Goal: Task Accomplishment & Management: Manage account settings

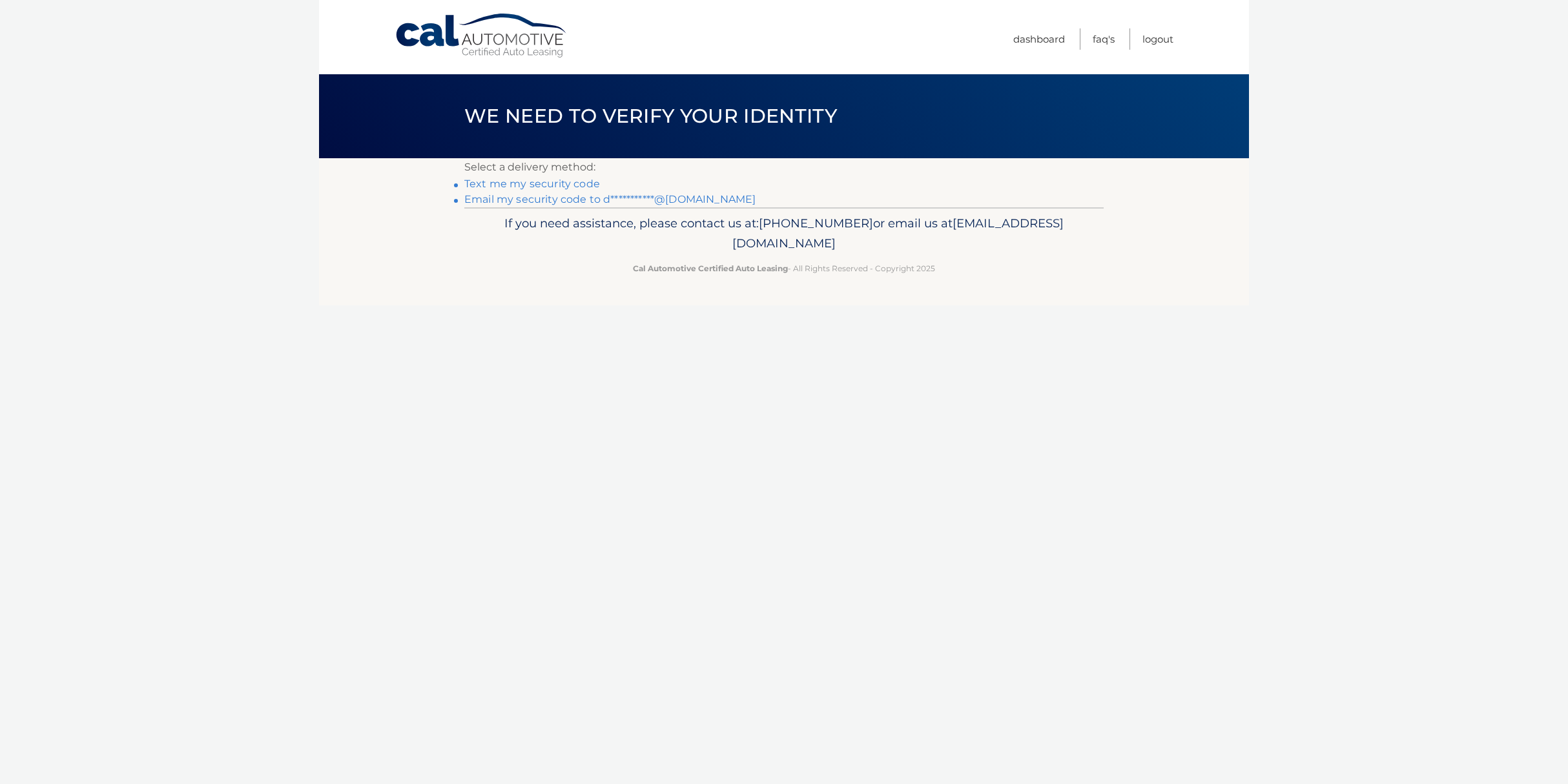
click at [614, 201] on link "**********" at bounding box center [610, 199] width 291 height 13
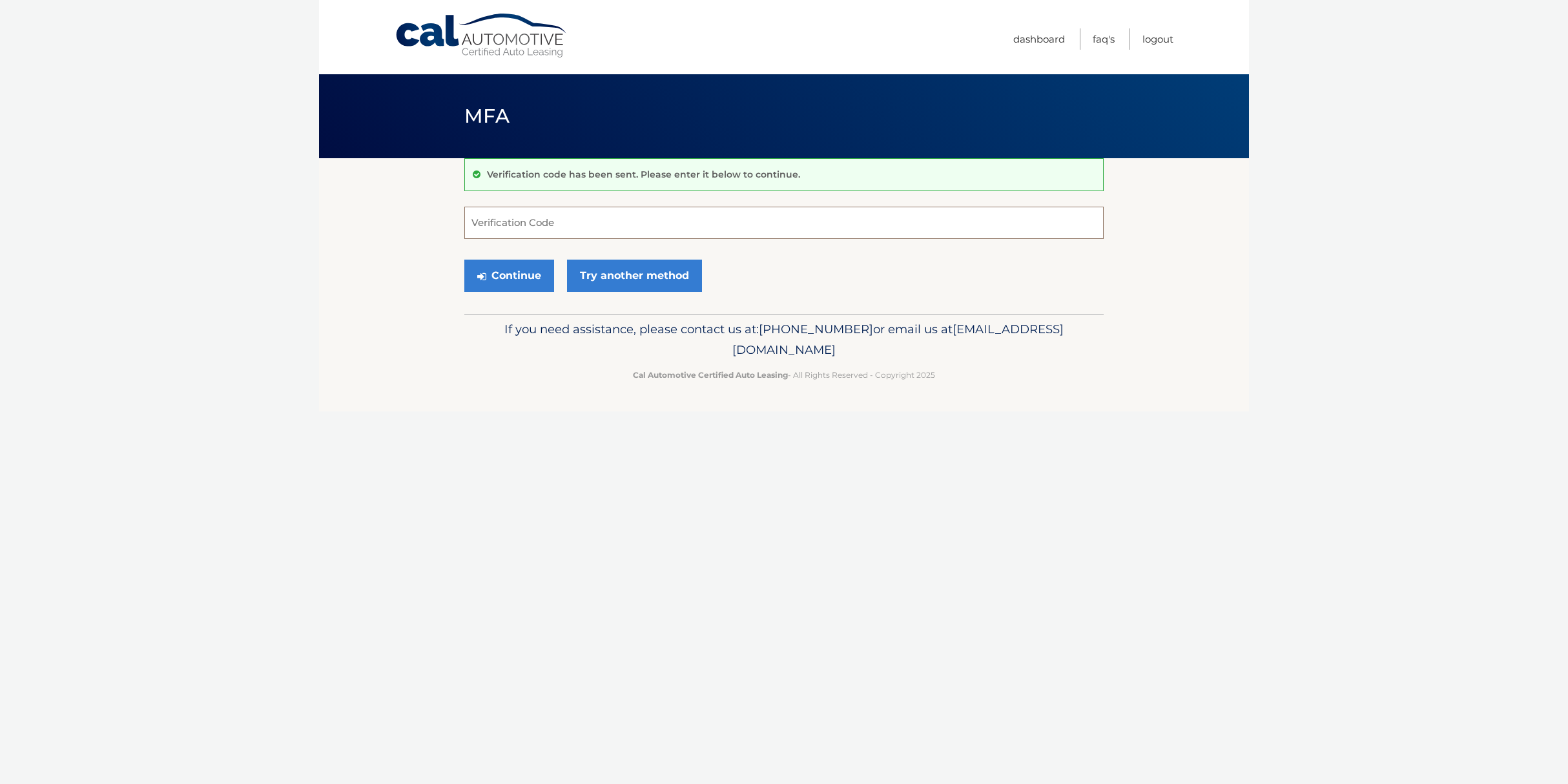
click at [516, 225] on input "Verification Code" at bounding box center [784, 222] width 639 height 32
type input "818584"
click at [527, 271] on button "Continue" at bounding box center [509, 275] width 90 height 32
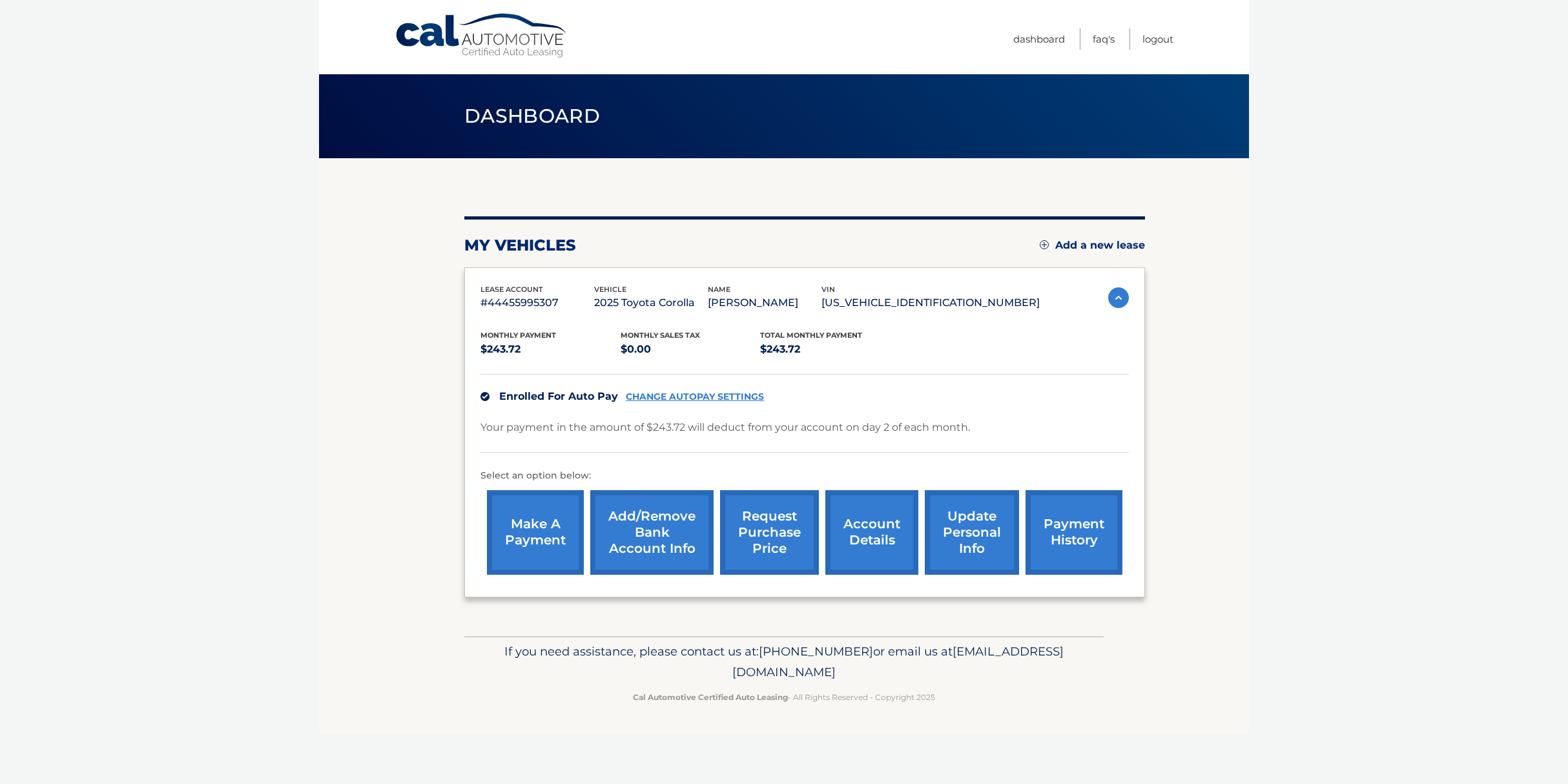
click at [876, 516] on link "account details" at bounding box center [872, 533] width 93 height 84
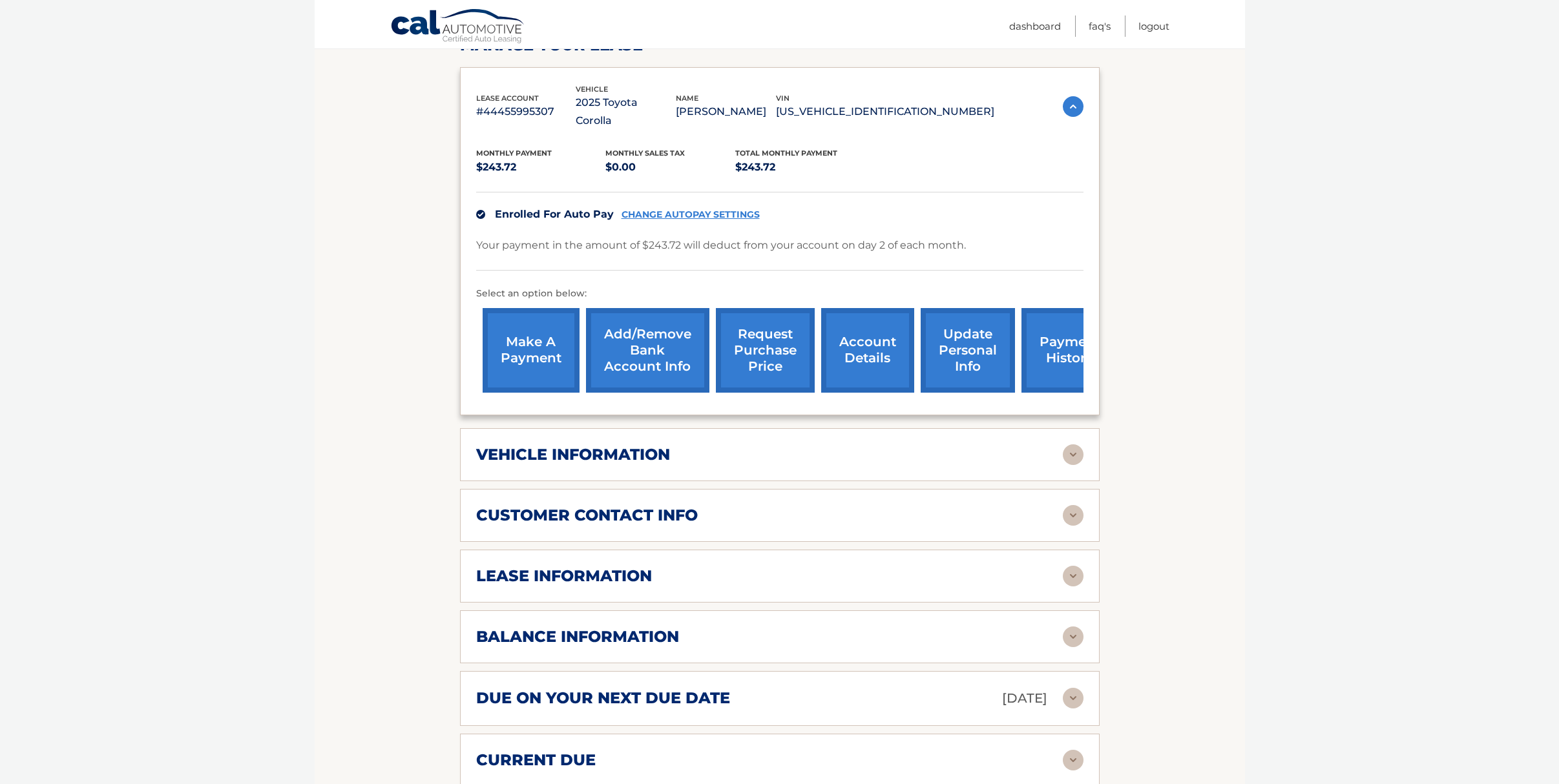
scroll to position [259, 0]
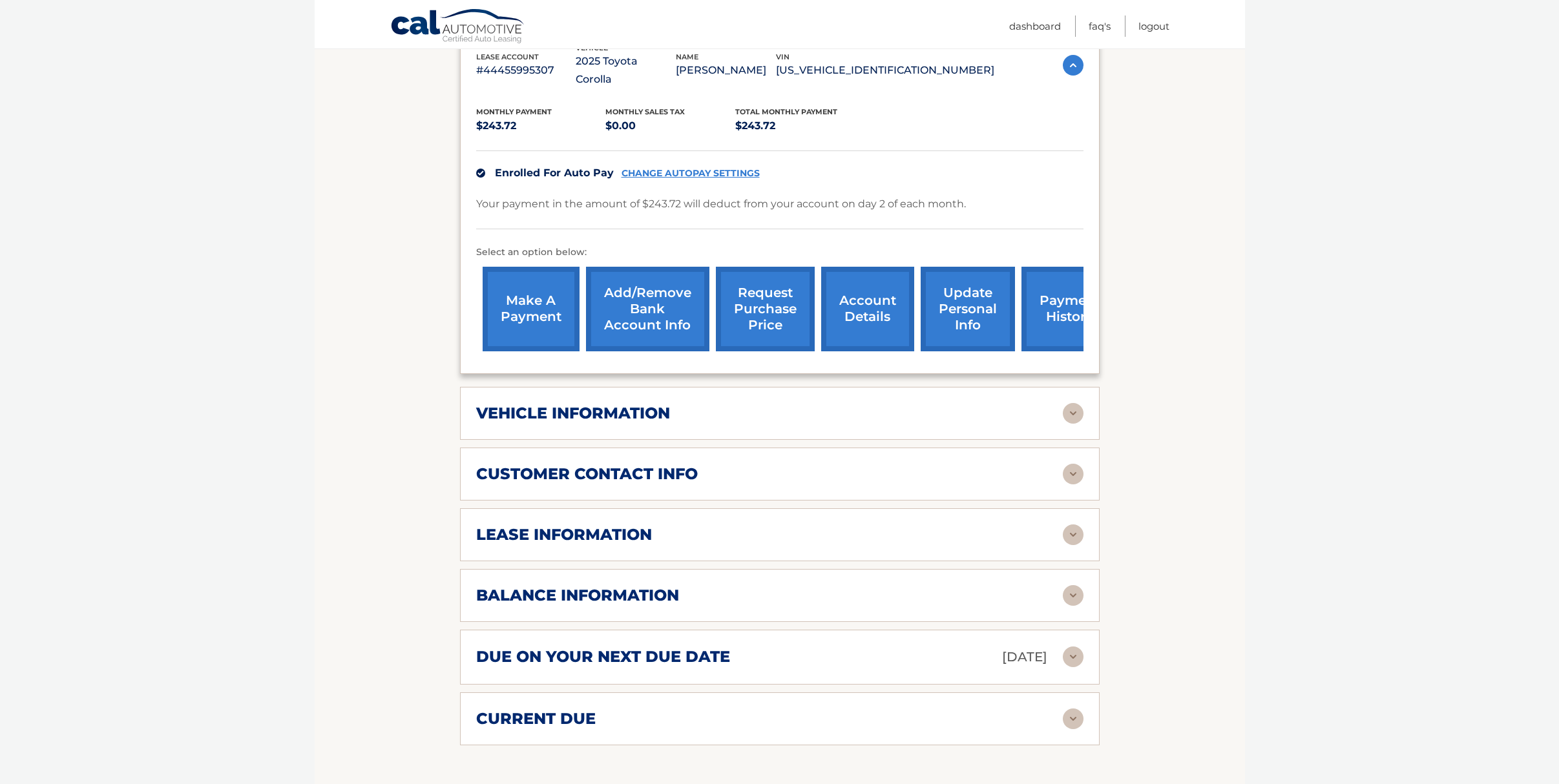
click at [1075, 525] on img at bounding box center [1073, 535] width 20 height 20
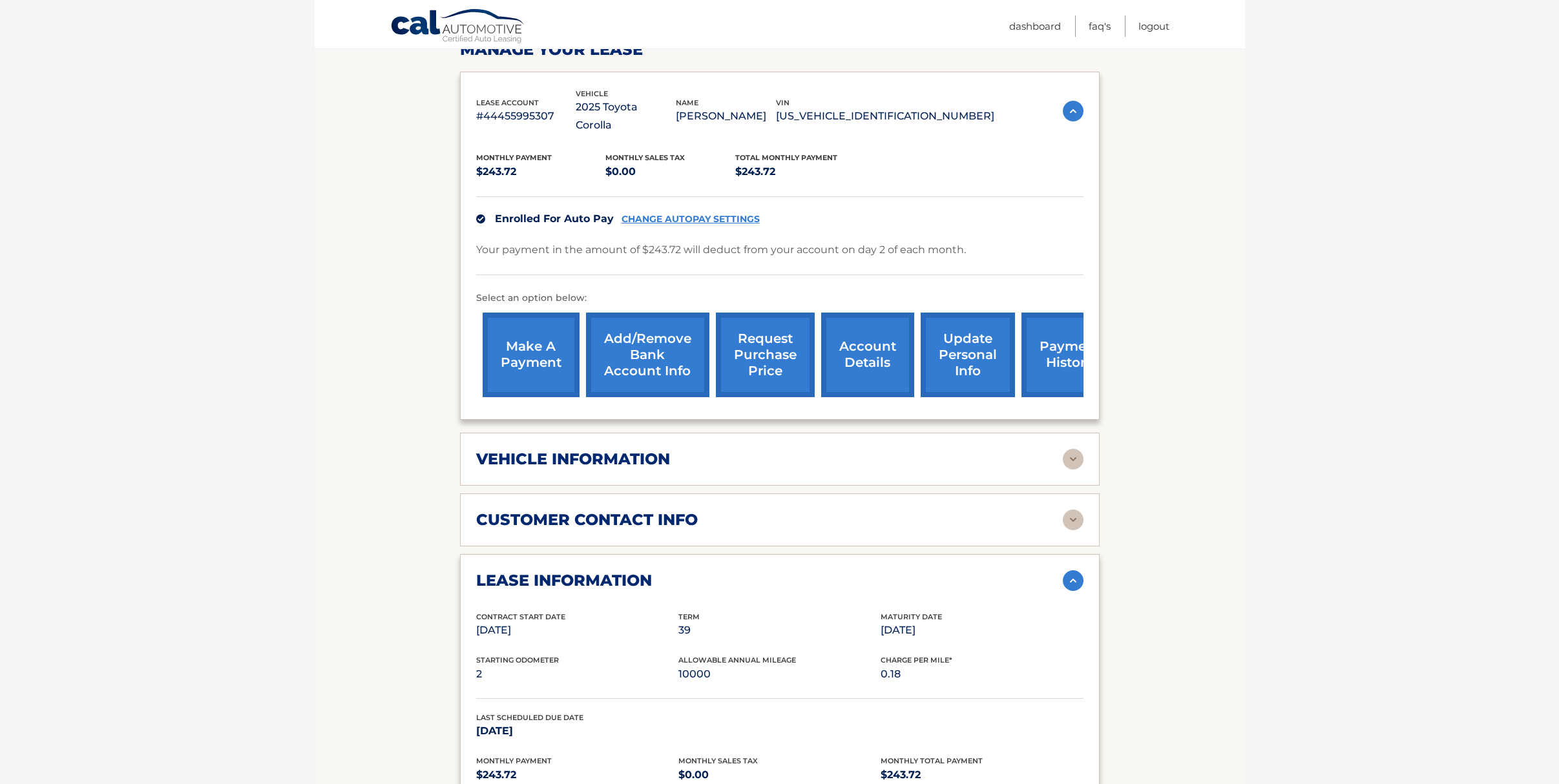
scroll to position [194, 0]
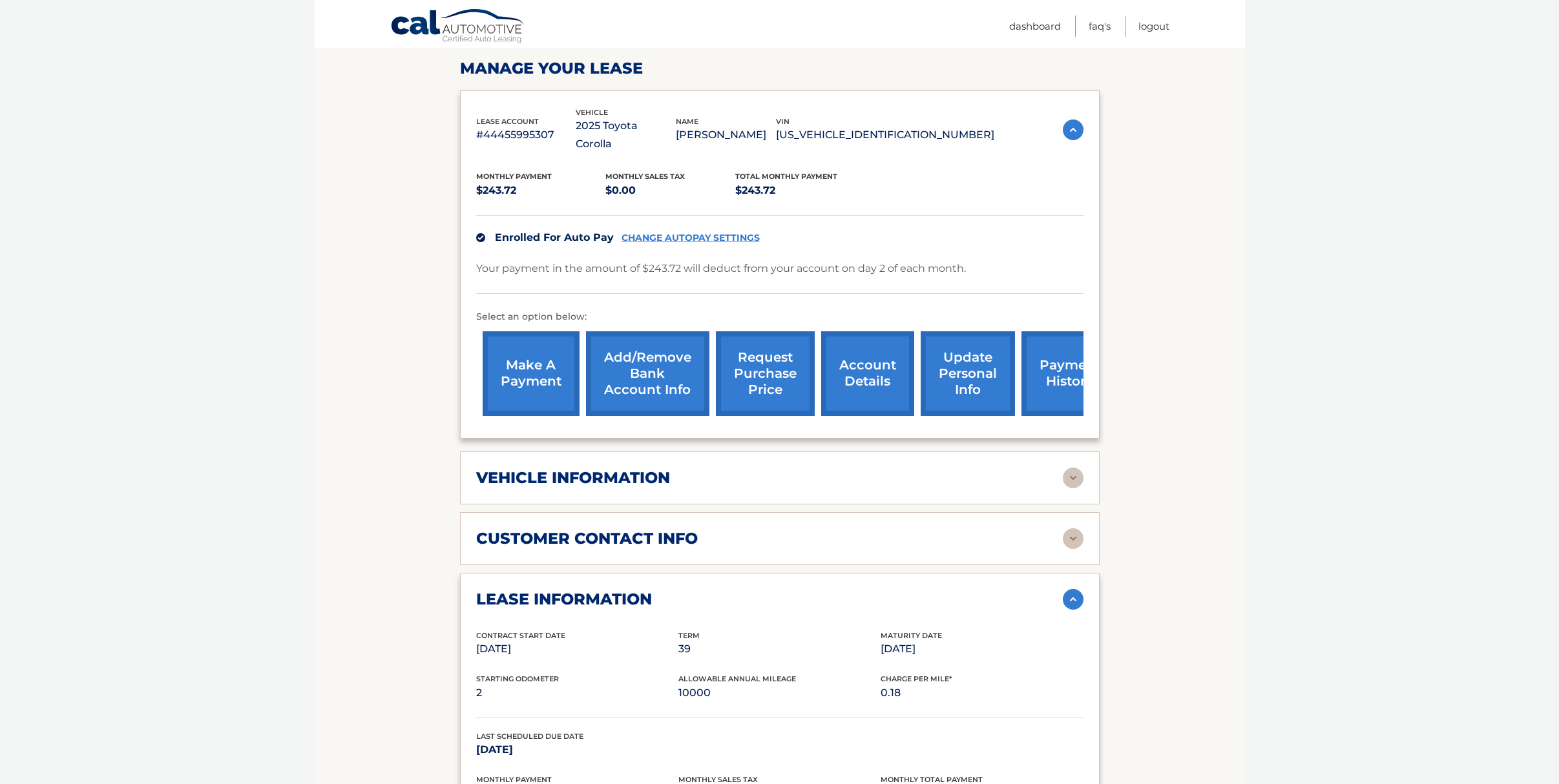
click at [1070, 529] on img at bounding box center [1073, 539] width 20 height 20
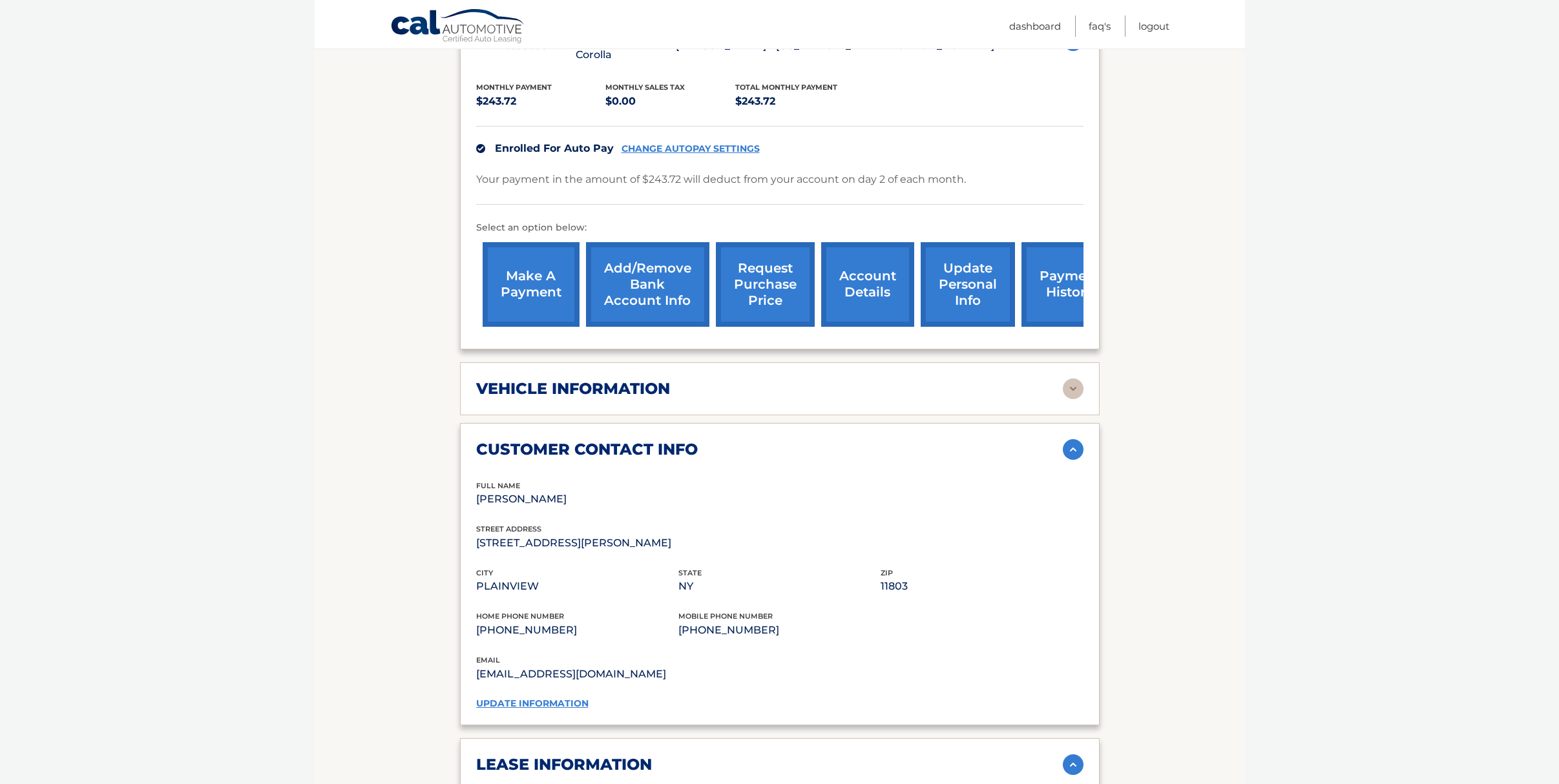
scroll to position [259, 0]
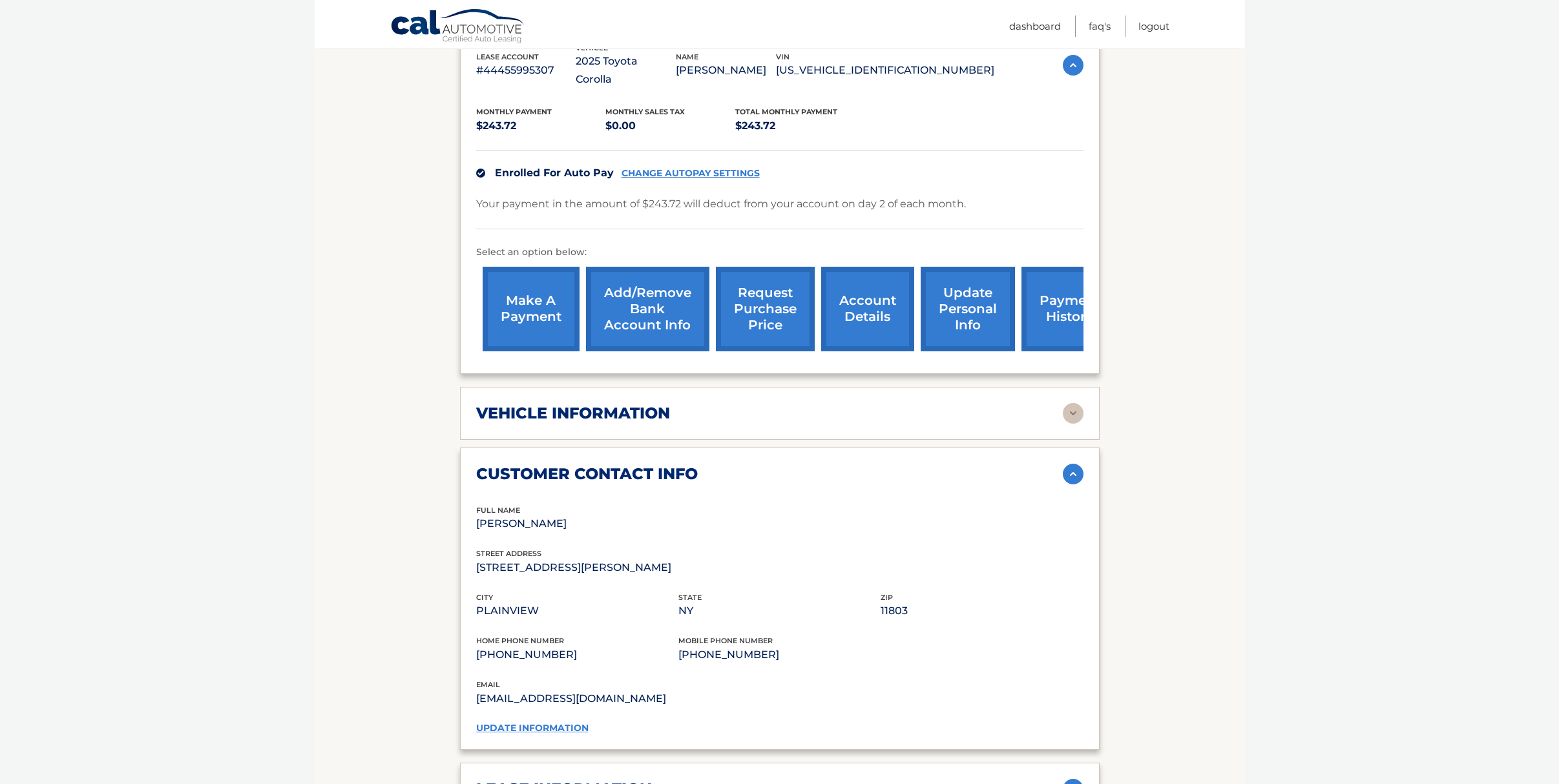
click at [1069, 403] on img at bounding box center [1073, 413] width 20 height 20
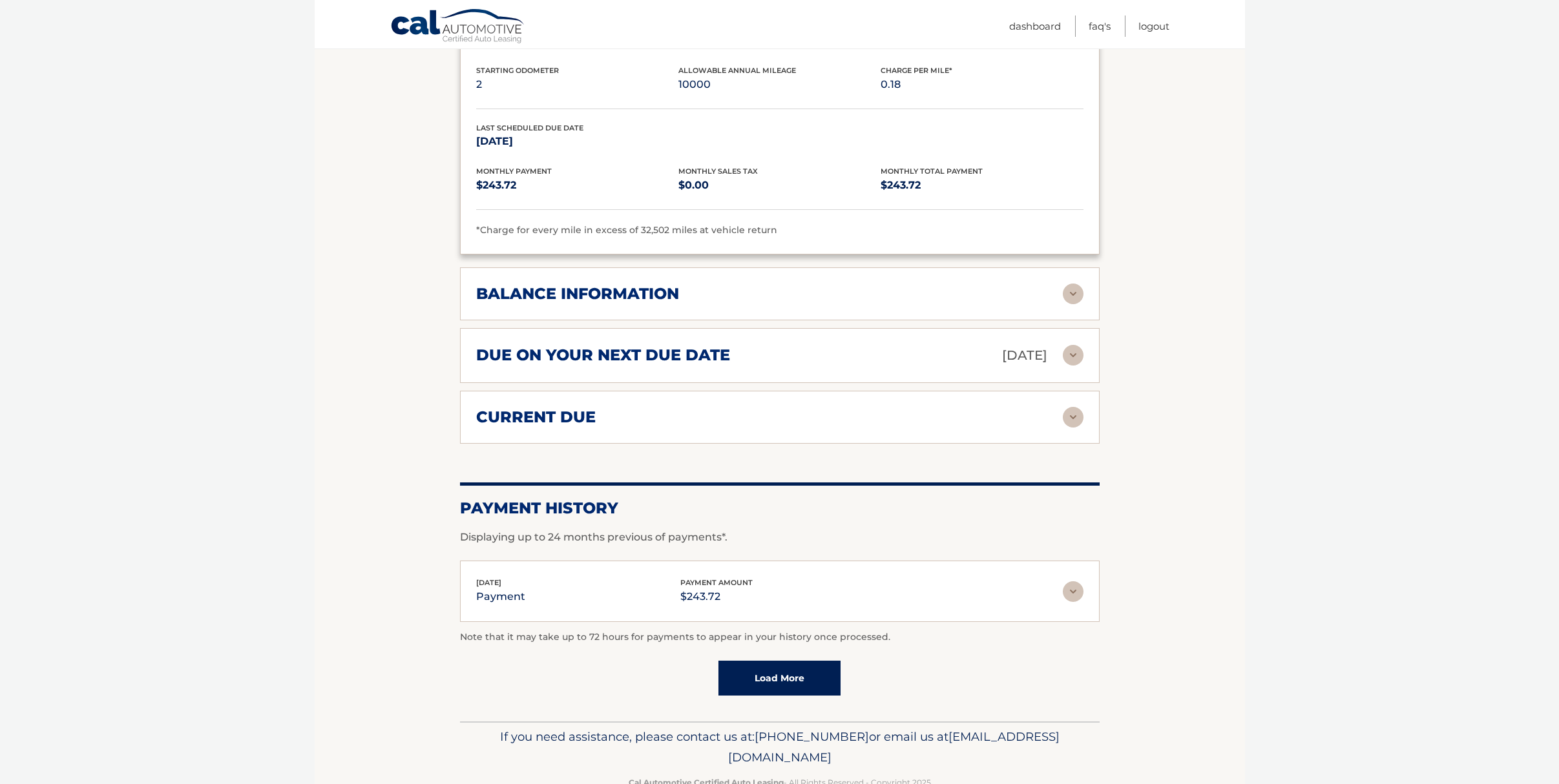
scroll to position [1385, 0]
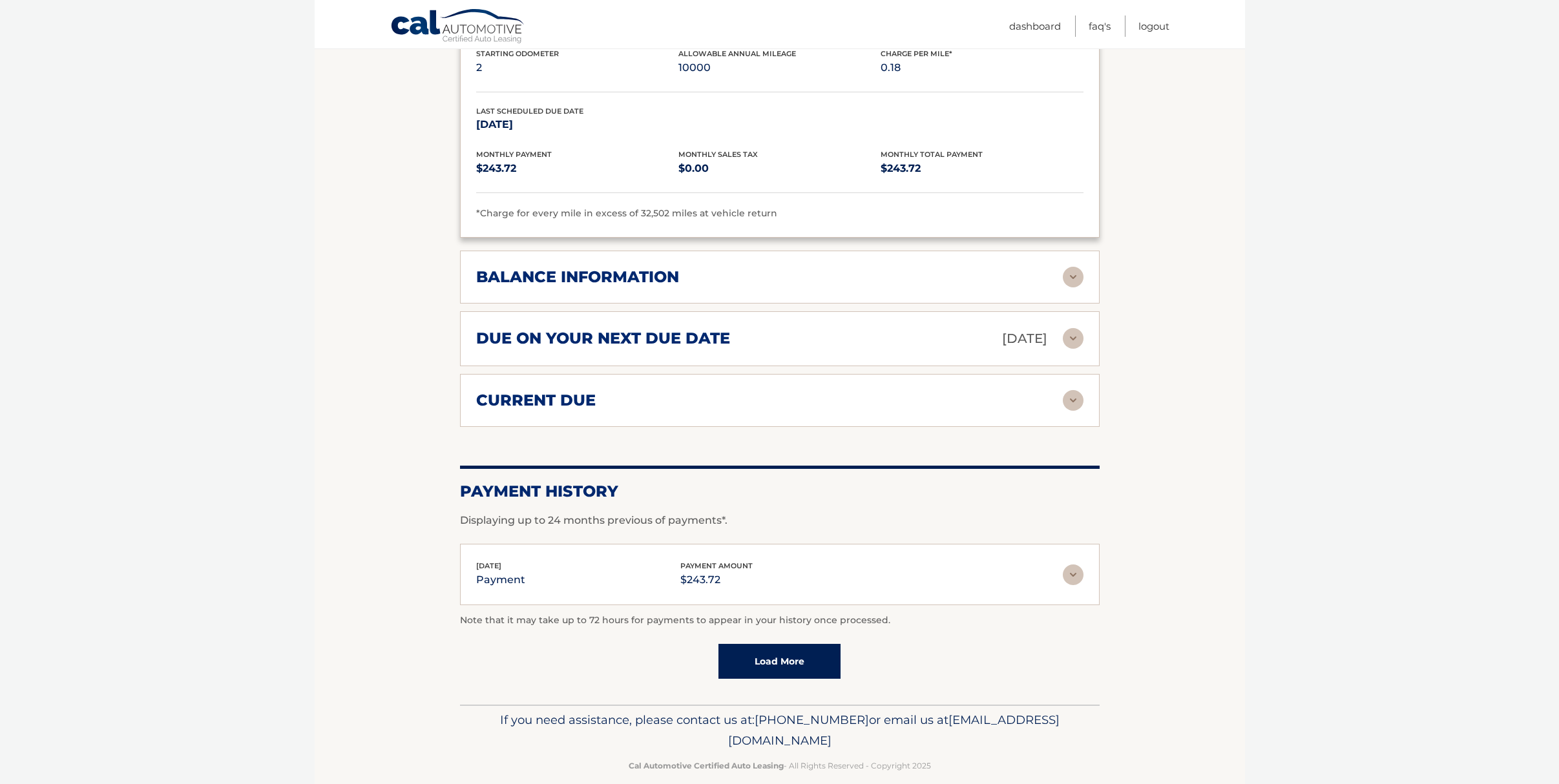
click at [836, 644] on link "Load More" at bounding box center [779, 661] width 122 height 35
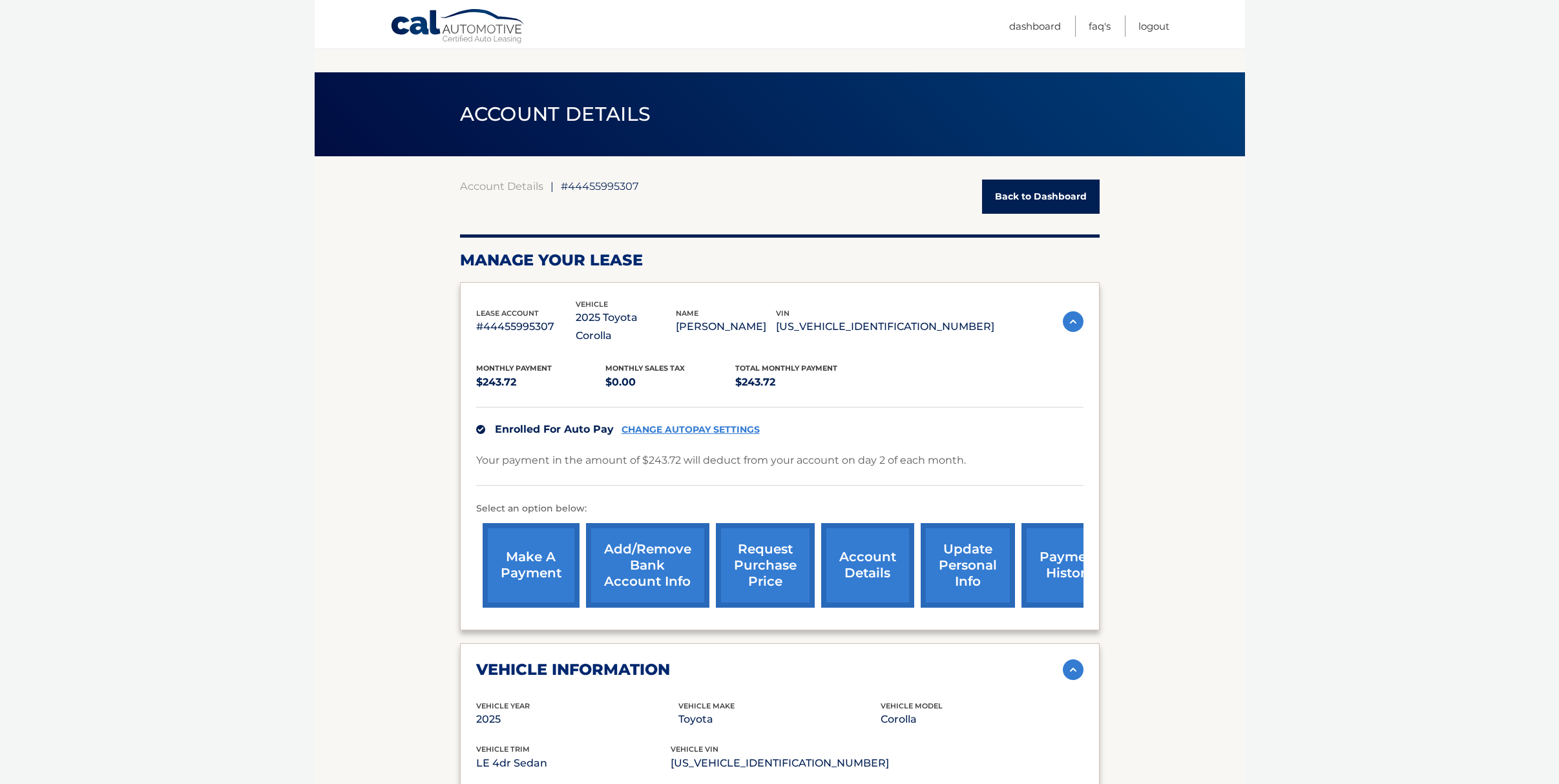
scroll to position [0, 0]
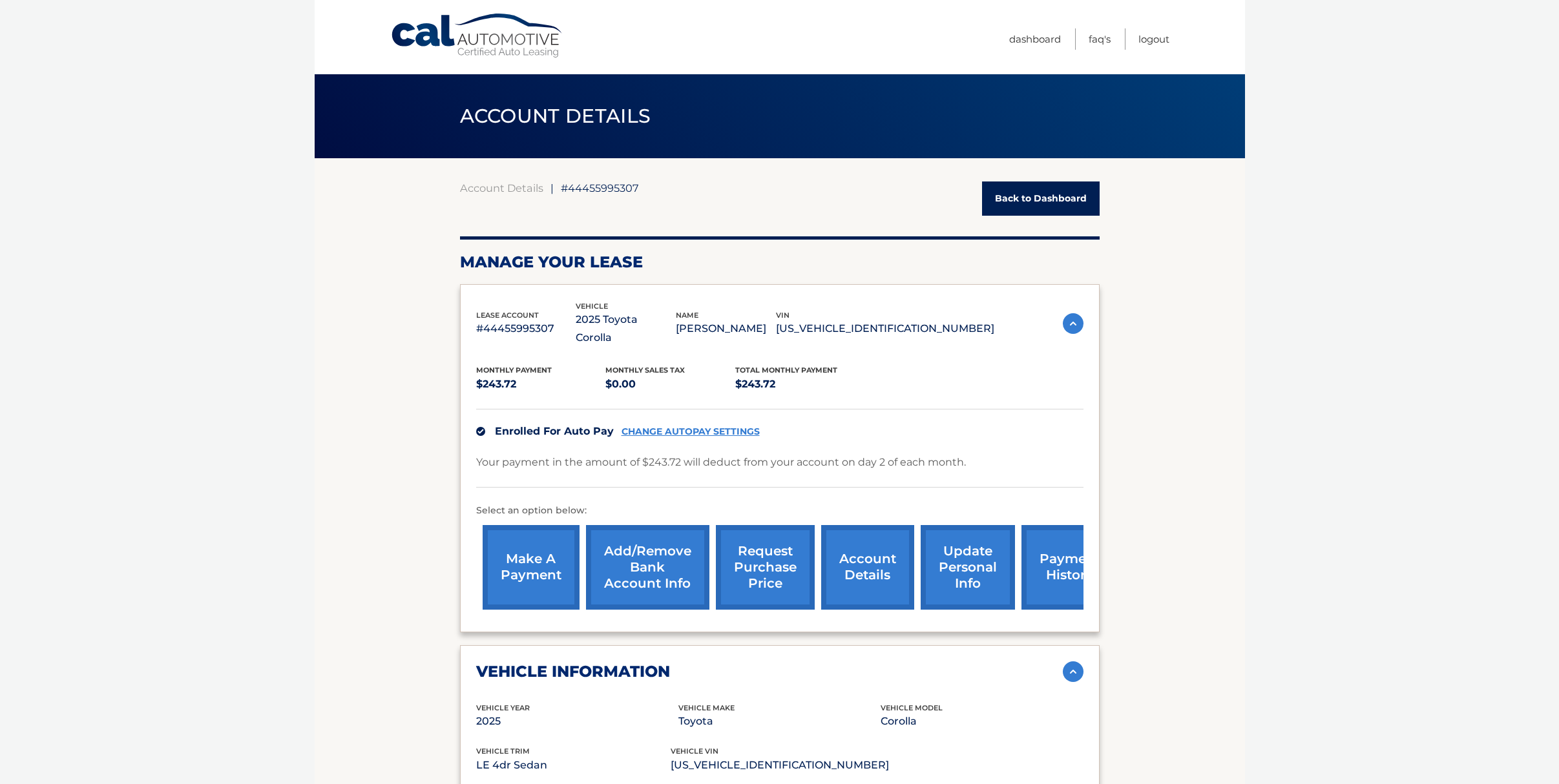
click at [1035, 209] on link "Back to Dashboard" at bounding box center [1041, 199] width 117 height 34
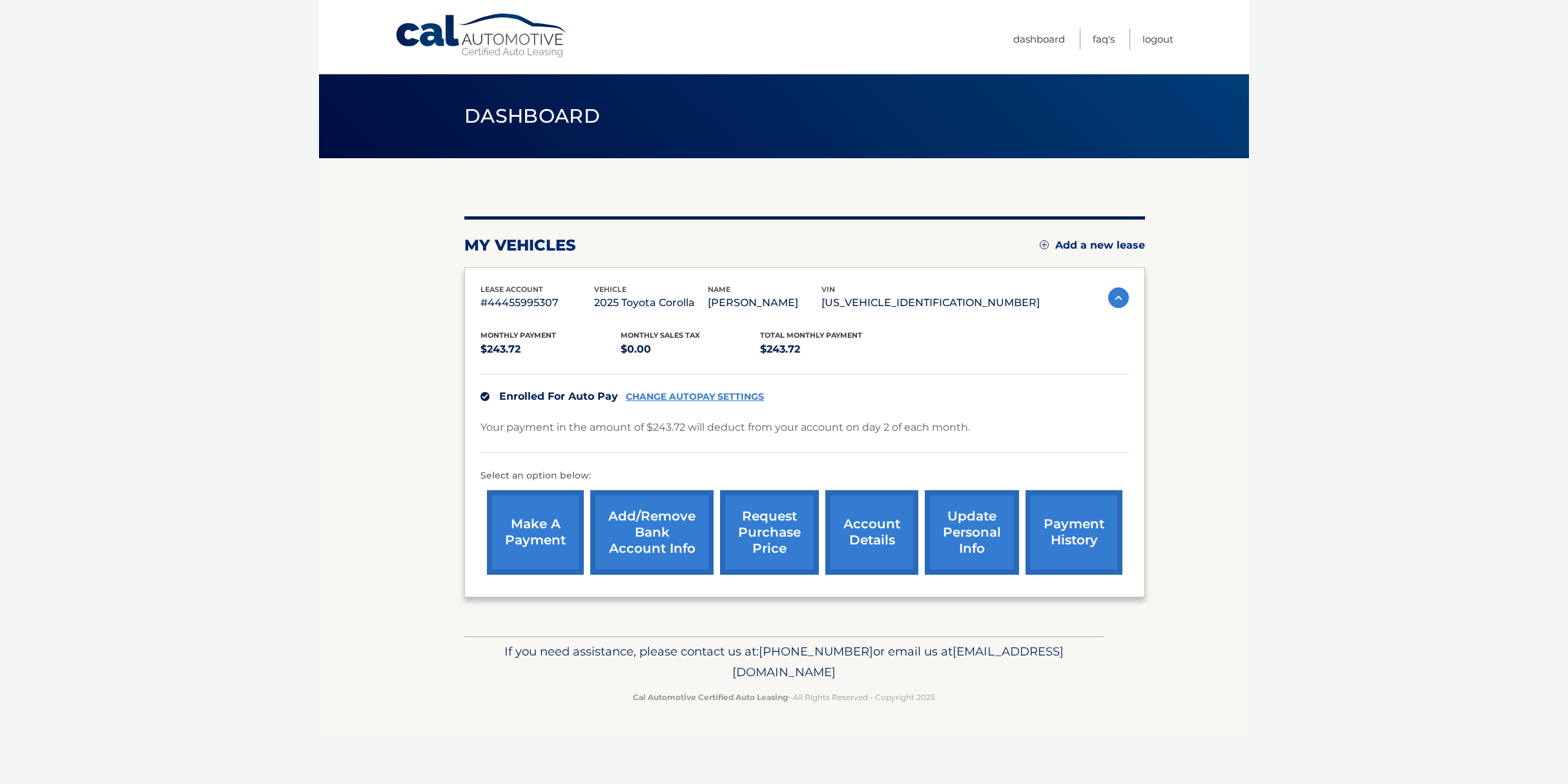
click at [985, 540] on link "update personal info" at bounding box center [972, 533] width 94 height 84
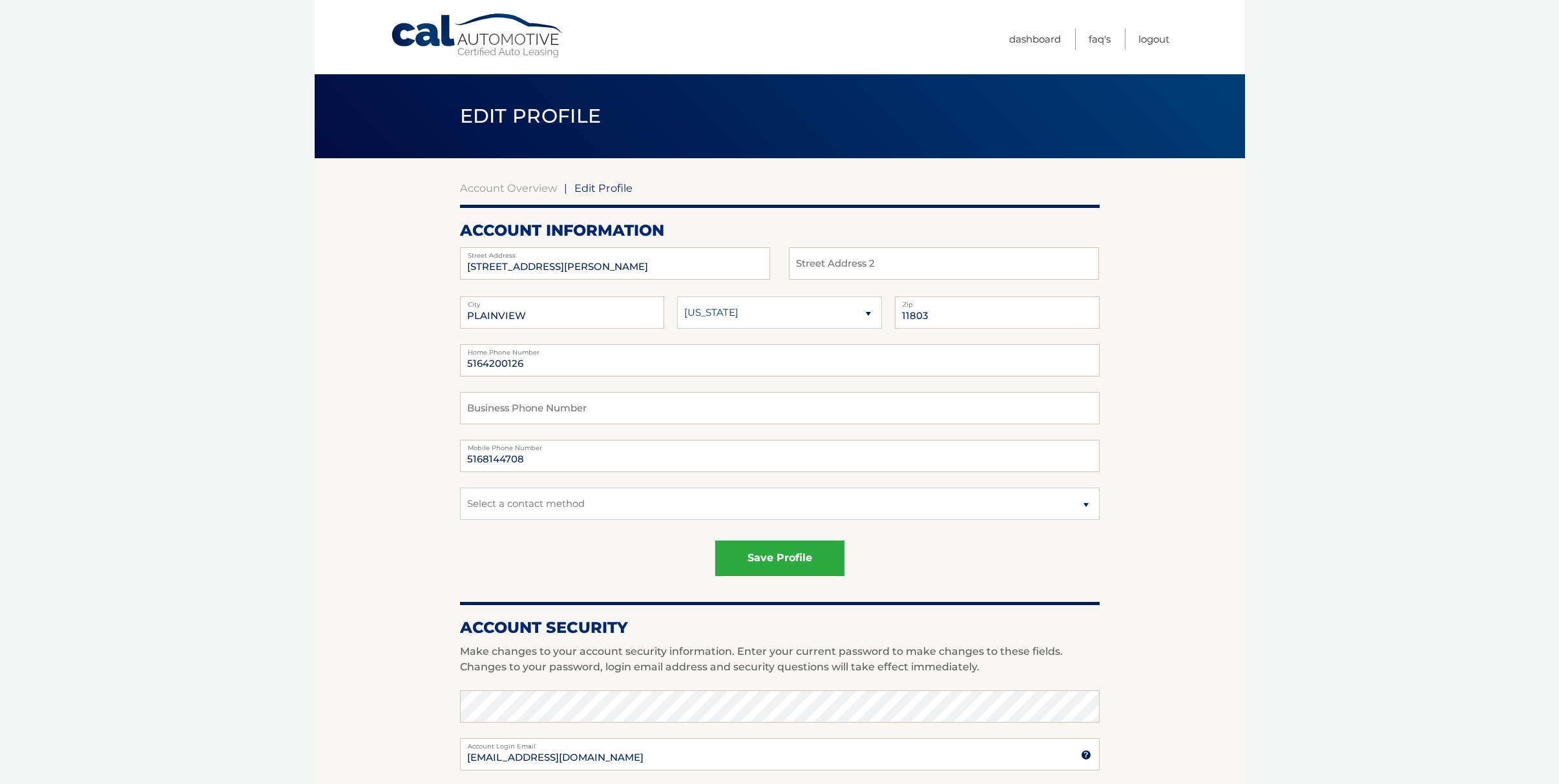
click at [488, 43] on link "Cal Automotive" at bounding box center [477, 36] width 174 height 46
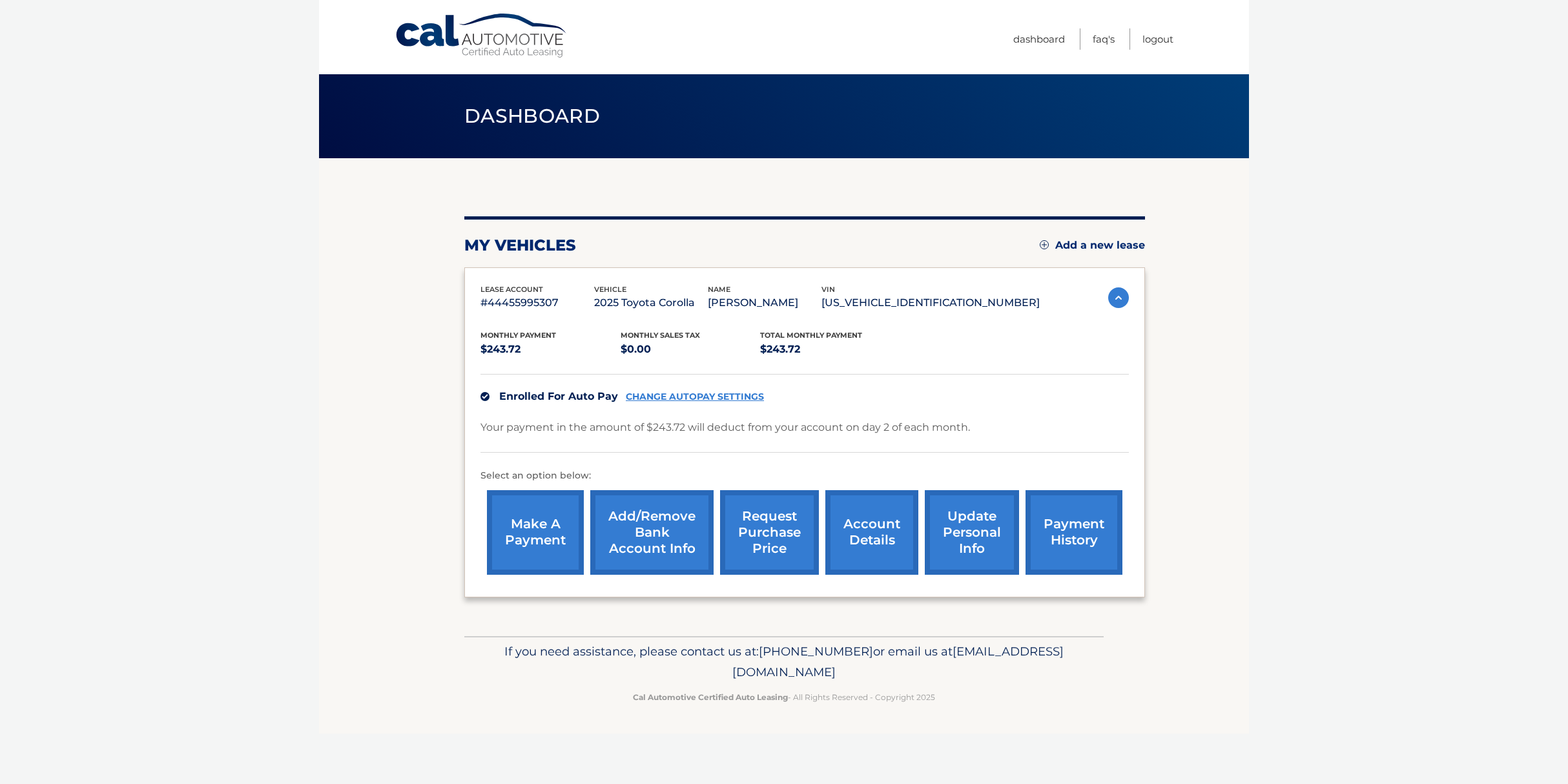
click at [856, 506] on link "account details" at bounding box center [872, 533] width 93 height 84
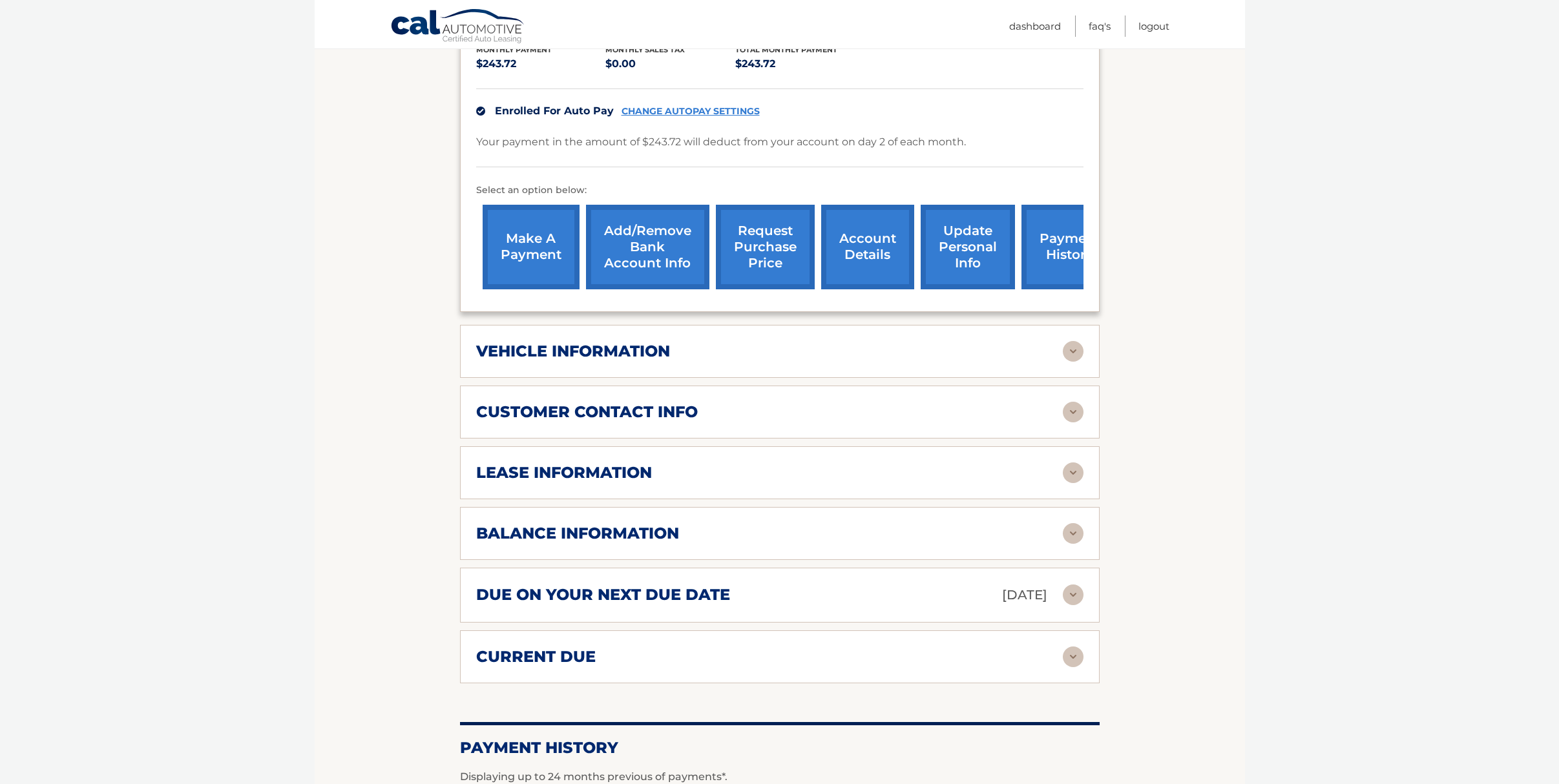
scroll to position [323, 0]
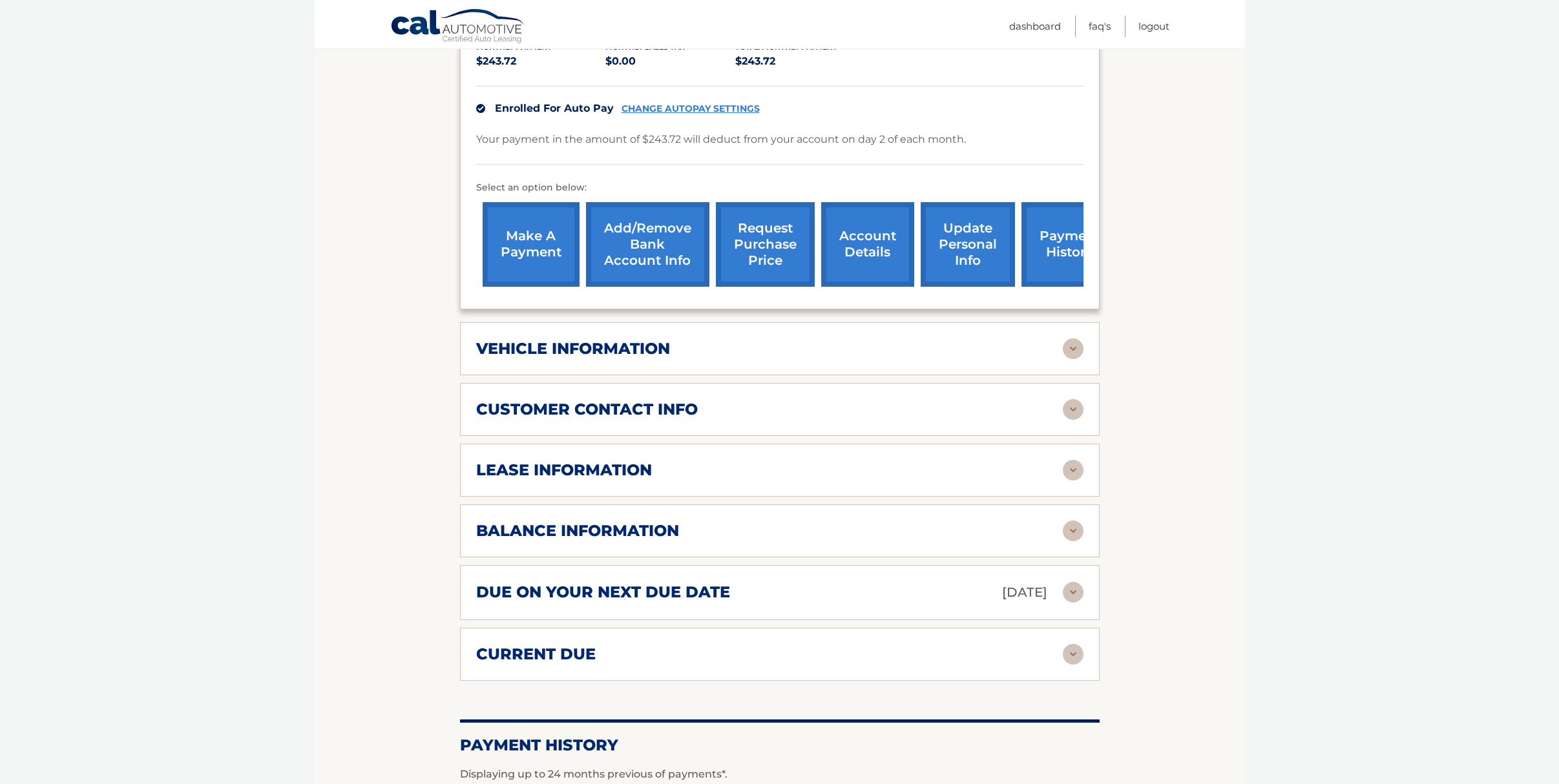
click at [834, 339] on div "vehicle information" at bounding box center [769, 348] width 587 height 19
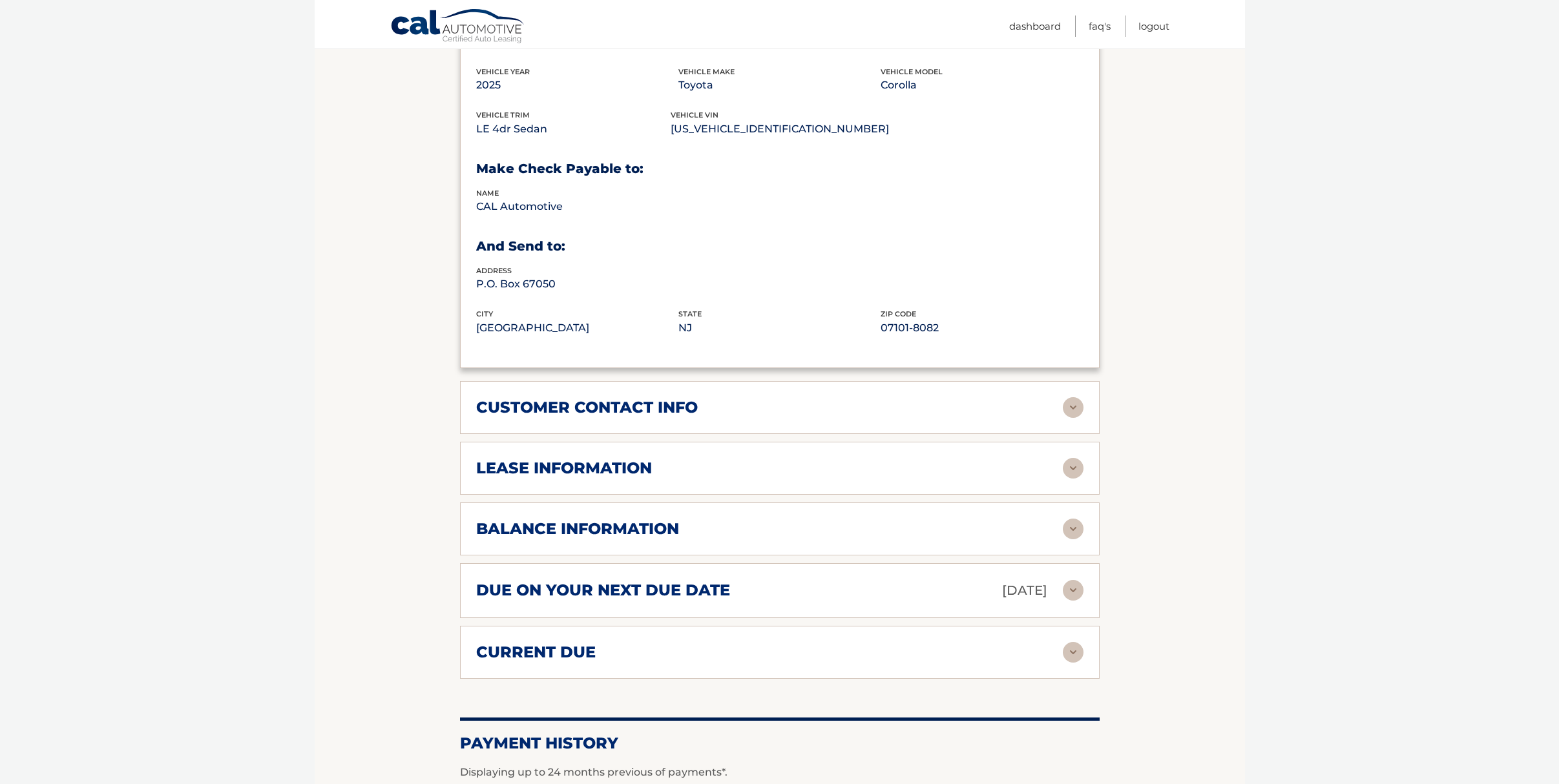
scroll to position [630, 0]
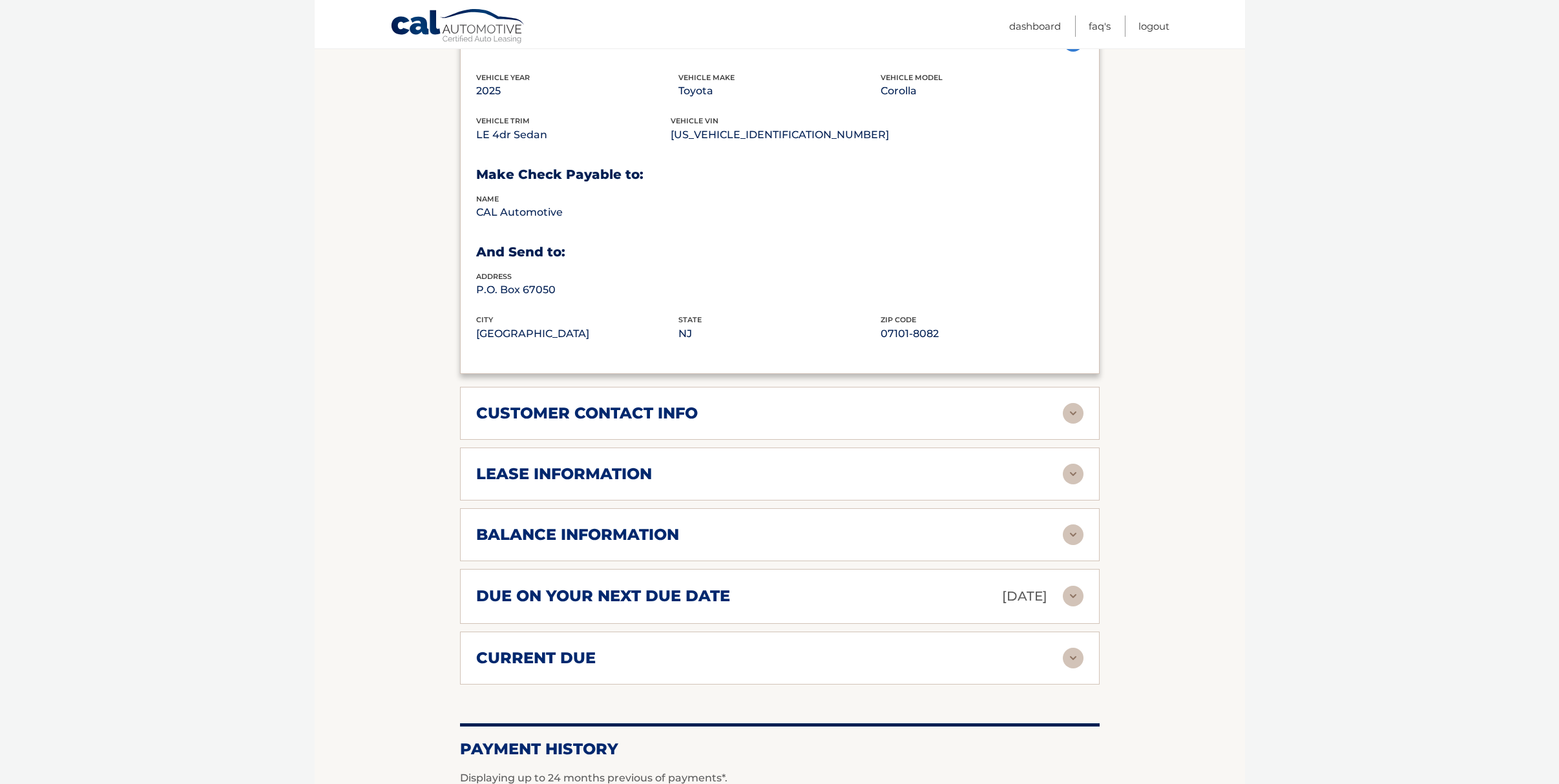
click at [770, 465] on div "lease information" at bounding box center [769, 474] width 587 height 19
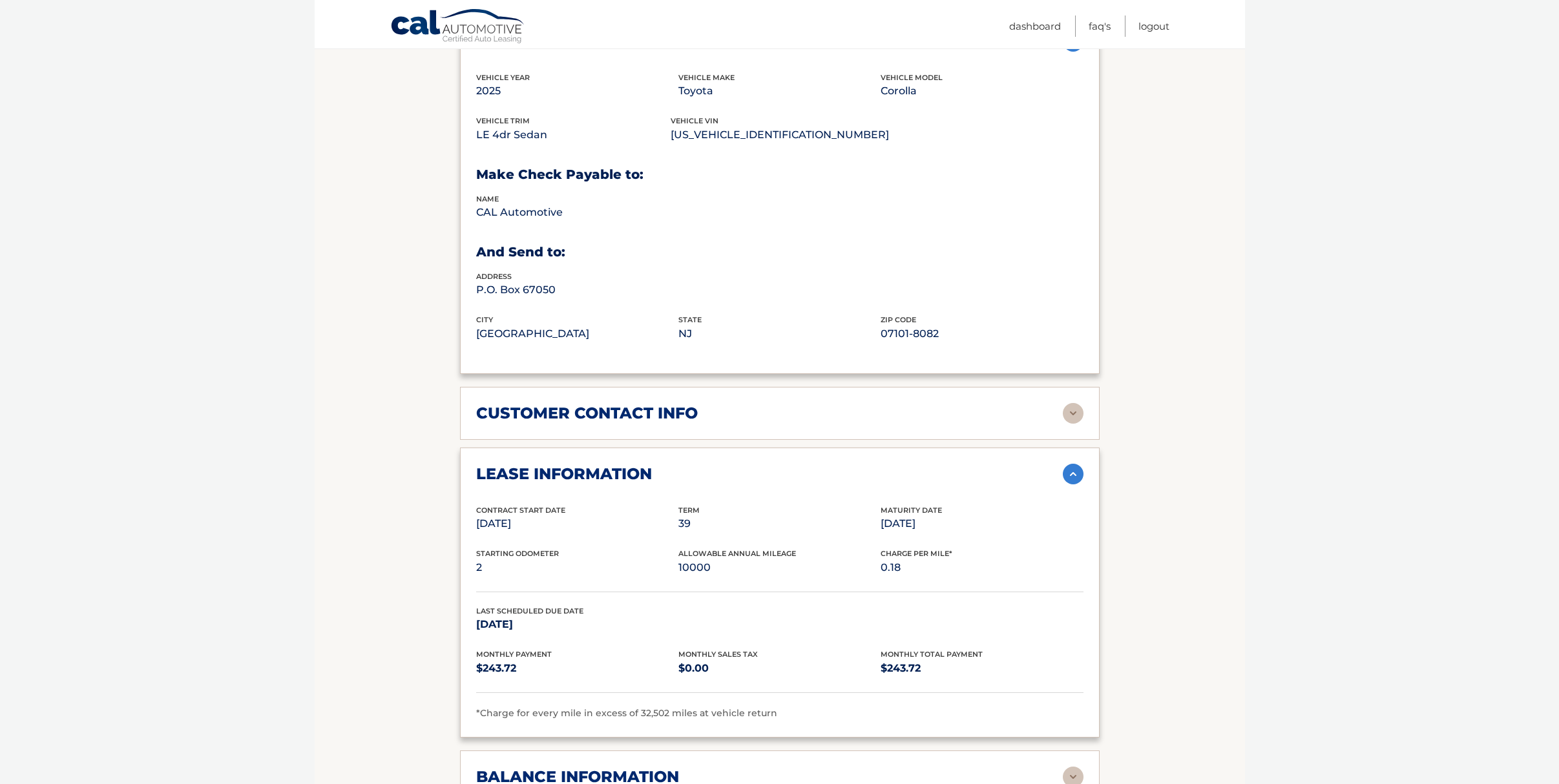
click at [767, 405] on div "customer contact info" at bounding box center [769, 413] width 587 height 19
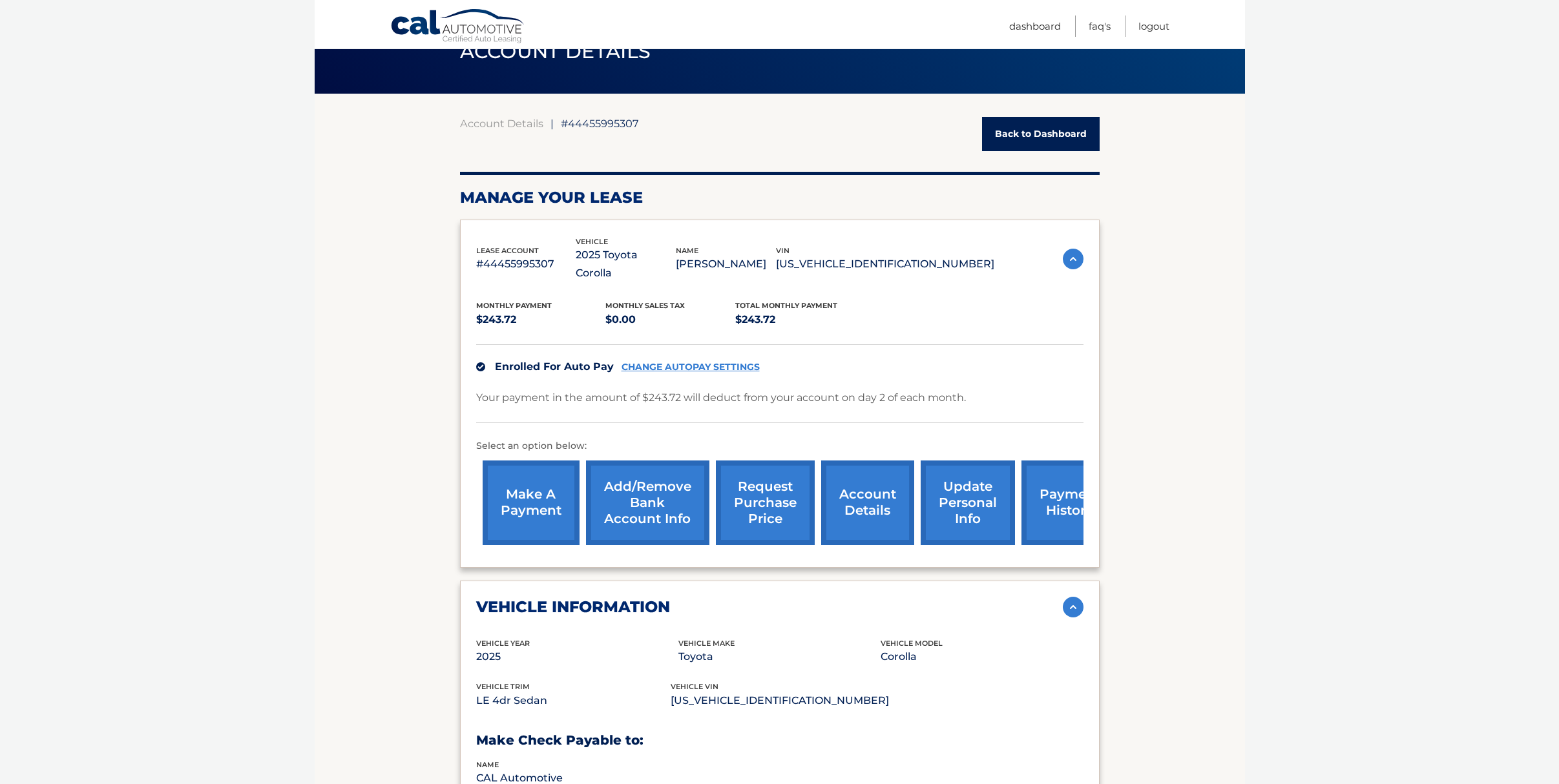
scroll to position [452, 0]
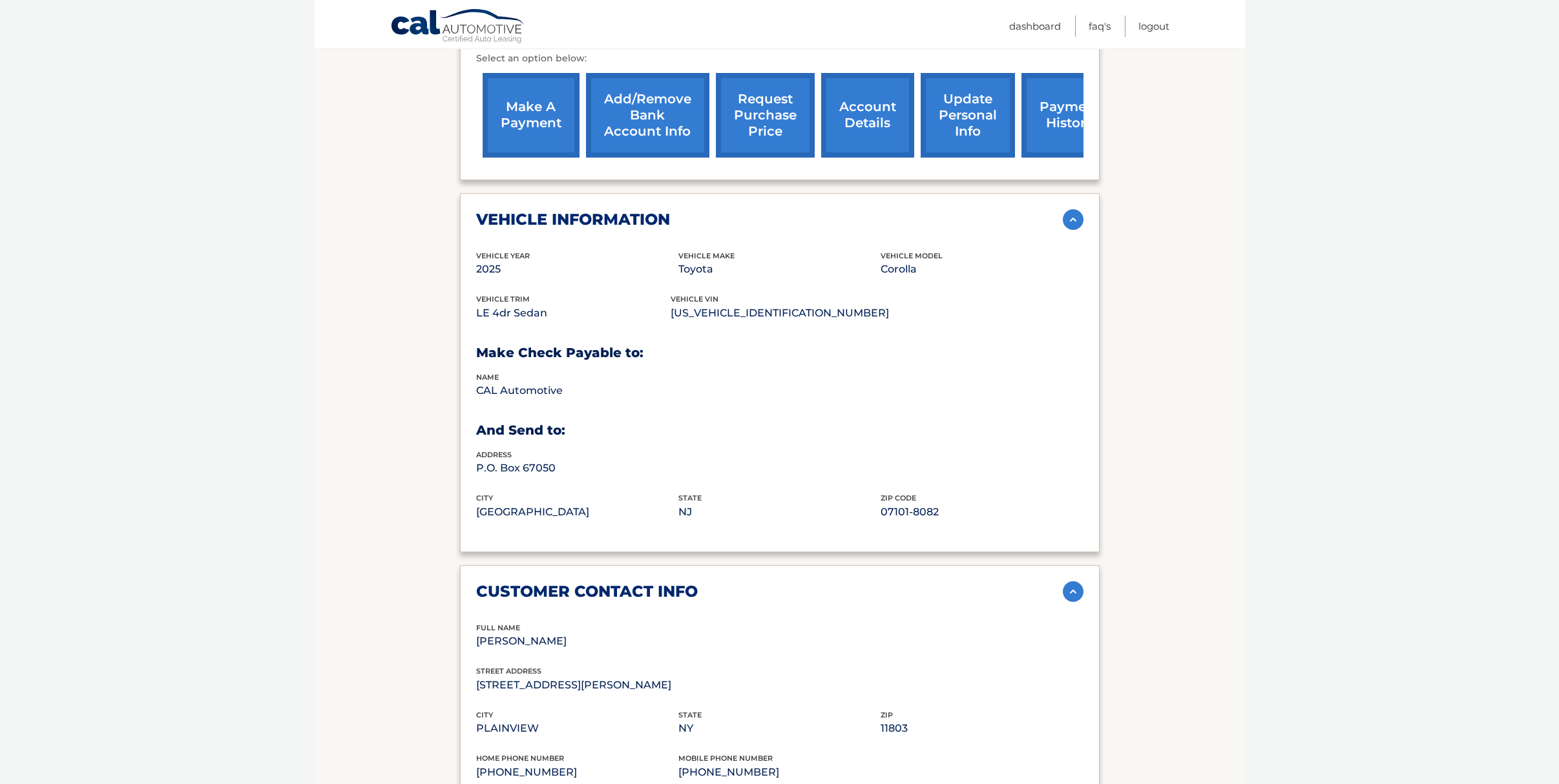
click at [857, 77] on link "account details" at bounding box center [867, 115] width 93 height 84
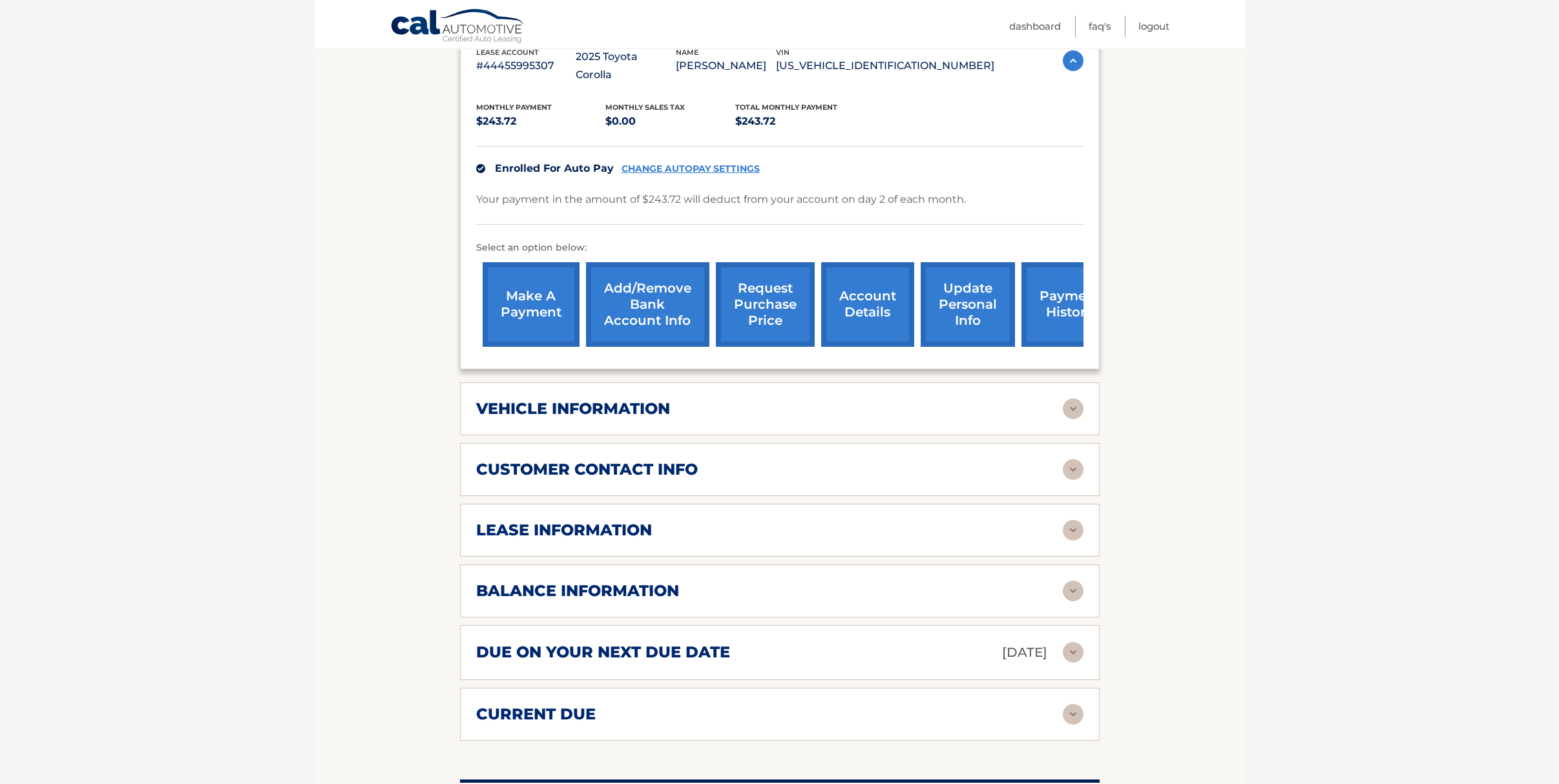
scroll to position [255, 0]
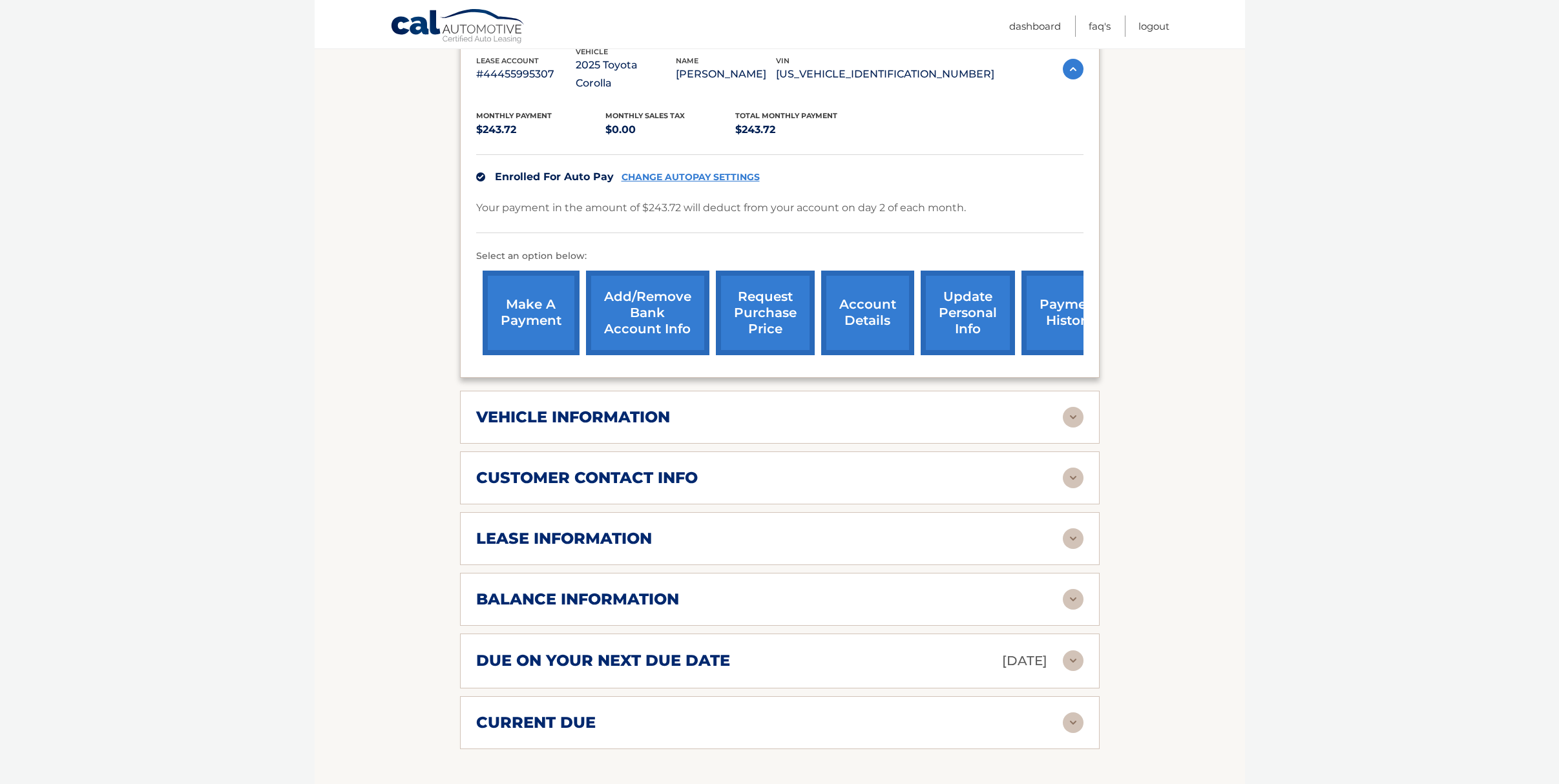
click at [958, 291] on link "update personal info" at bounding box center [968, 313] width 94 height 84
